Goal: Task Accomplishment & Management: Complete application form

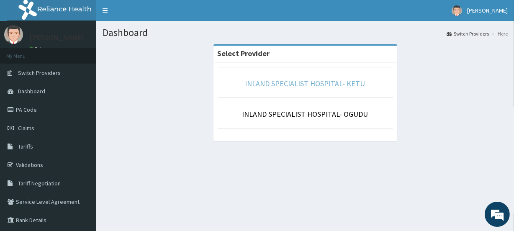
click at [301, 79] on link "INLAND SPECIALIST HOSPITAL- KETU" at bounding box center [305, 84] width 120 height 10
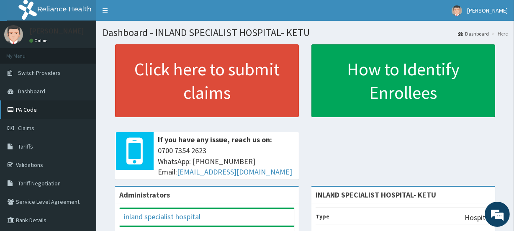
click at [31, 111] on link "PA Code" at bounding box center [48, 109] width 96 height 18
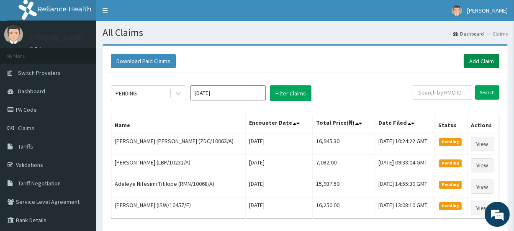
click at [477, 59] on link "Add Claim" at bounding box center [482, 61] width 36 height 14
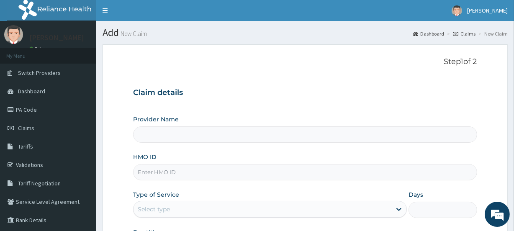
type input "INLAND SPECIALIST HOSPITAL- KETU"
click at [158, 172] on input "HMO ID" at bounding box center [305, 172] width 344 height 16
paste input "GRS/10046/B"
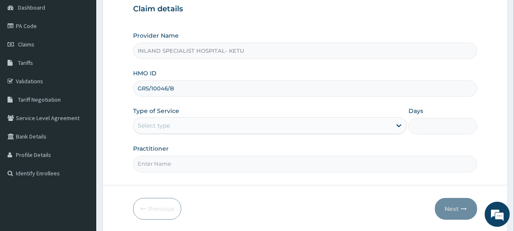
scroll to position [93, 0]
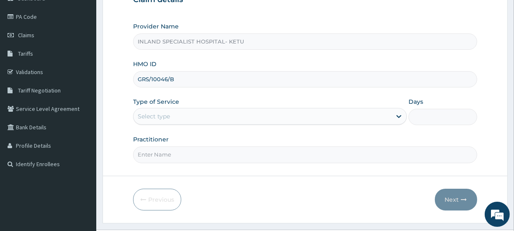
type input "GRS/10046/B"
click at [265, 117] on div "Select type" at bounding box center [263, 116] width 258 height 13
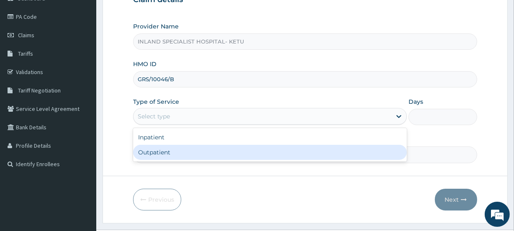
click at [239, 149] on div "Outpatient" at bounding box center [270, 152] width 274 height 15
type input "1"
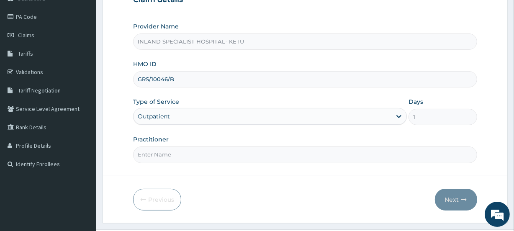
click at [227, 149] on input "Practitioner" at bounding box center [305, 155] width 344 height 16
type input "A"
type input "F"
type input "DR AKEREDOLU"
click at [452, 196] on button "Next" at bounding box center [456, 200] width 42 height 22
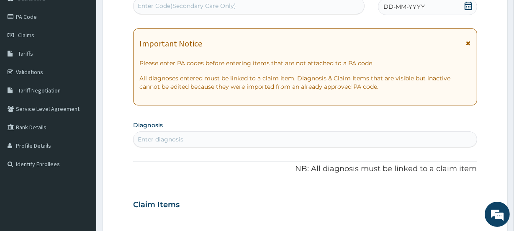
click at [468, 44] on icon at bounding box center [468, 43] width 5 height 6
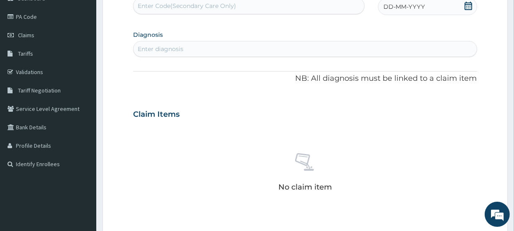
click at [304, 5] on div "Enter Code(Secondary Care Only)" at bounding box center [249, 5] width 230 height 13
type input "PA/2016BD"
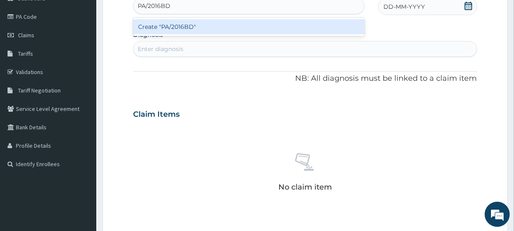
click at [179, 28] on div "Create "PA/2016BD"" at bounding box center [248, 26] width 231 height 15
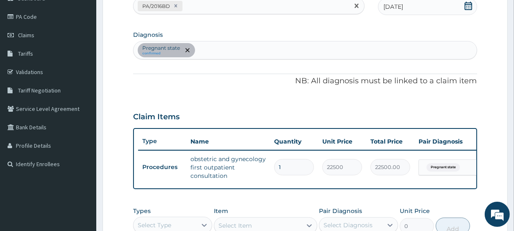
click at [190, 5] on div "PA/2016BD" at bounding box center [241, 6] width 215 height 14
type input "PA/D21273"
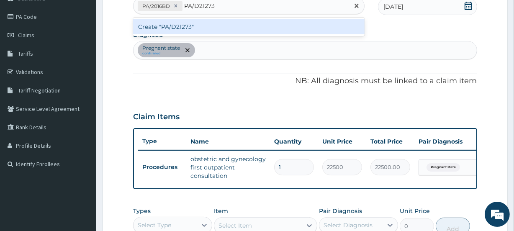
click at [170, 25] on div "Create "PA/D21273"" at bounding box center [248, 26] width 231 height 15
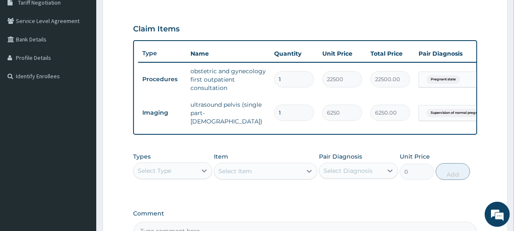
scroll to position [184, 0]
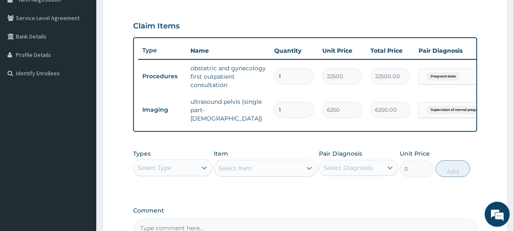
click at [196, 168] on div "Select Type" at bounding box center [165, 167] width 63 height 13
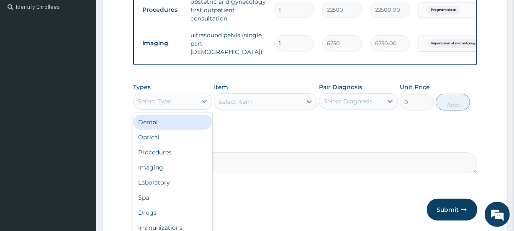
scroll to position [253, 0]
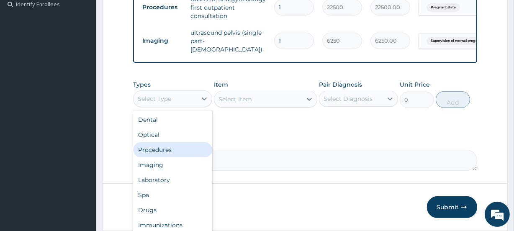
click at [169, 148] on div "Procedures" at bounding box center [172, 149] width 79 height 15
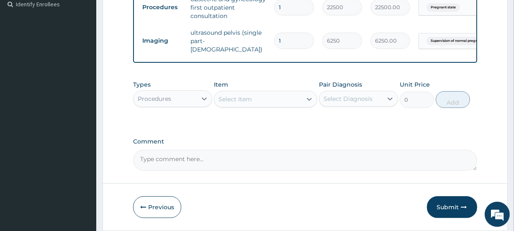
click at [169, 148] on div "Comment" at bounding box center [305, 154] width 344 height 33
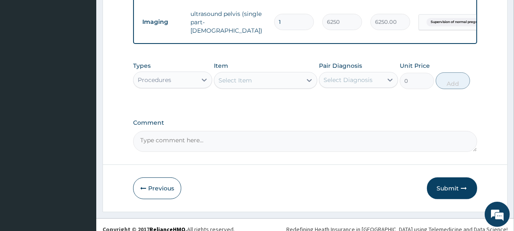
scroll to position [275, 0]
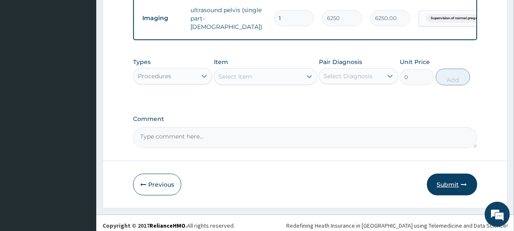
click at [451, 186] on button "Submit" at bounding box center [452, 185] width 50 height 22
